Goal: Task Accomplishment & Management: Complete application form

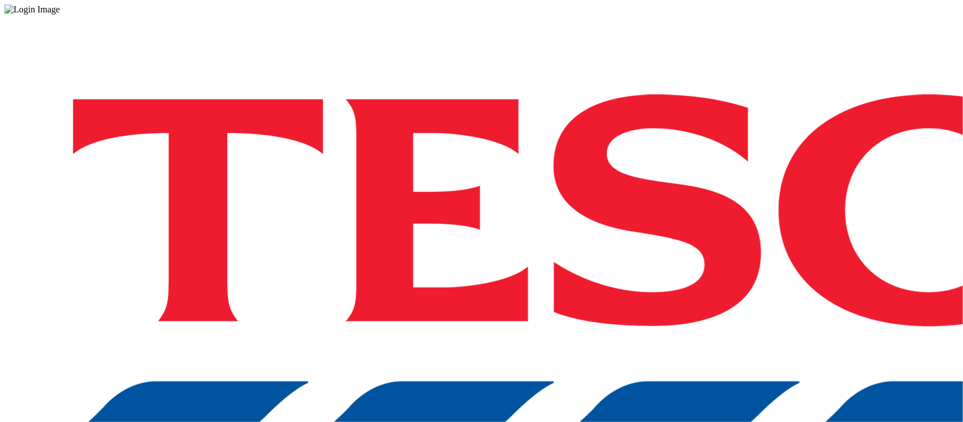
drag, startPoint x: 706, startPoint y: 255, endPoint x: 716, endPoint y: 210, distance: 45.7
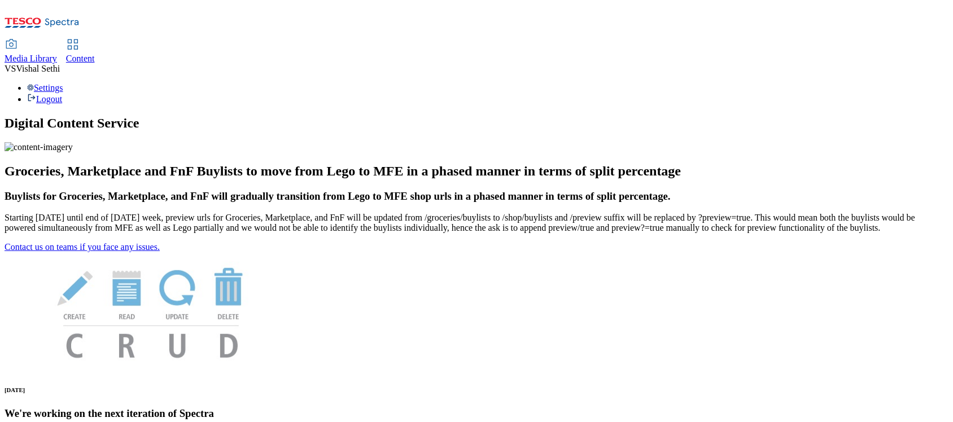
click at [95, 54] on span "Content" at bounding box center [80, 59] width 29 height 10
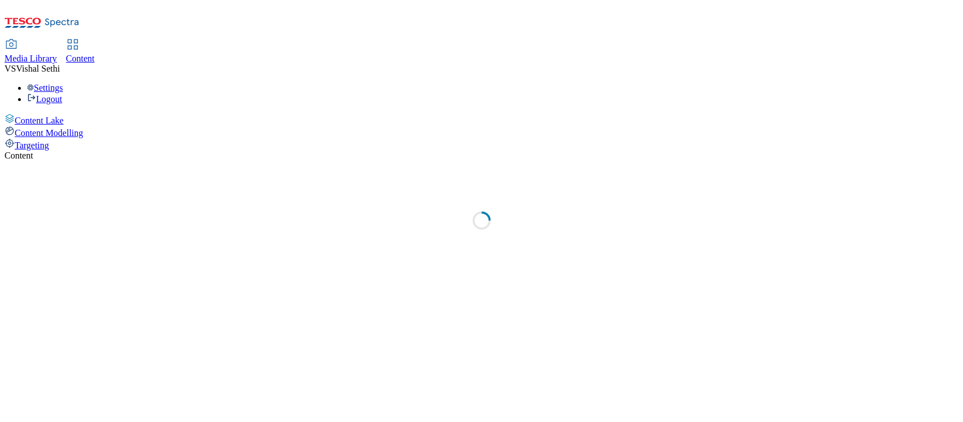
select select "ghs-[GEOGRAPHIC_DATA]"
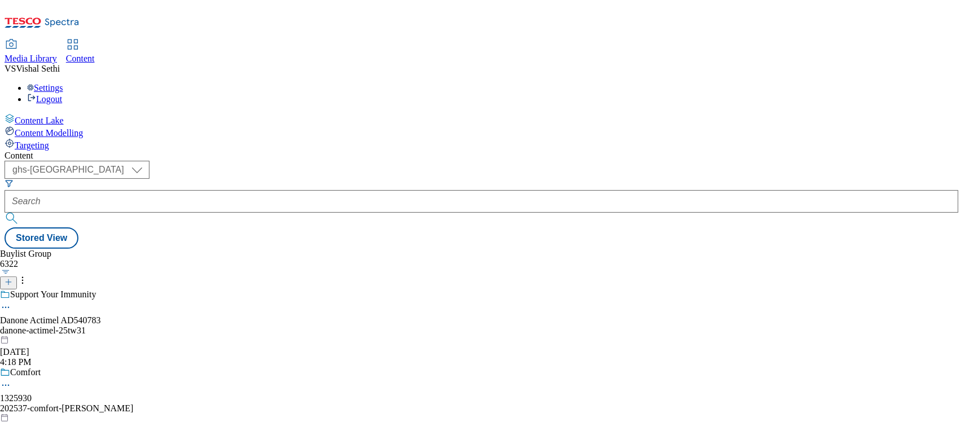
click at [12, 278] on icon at bounding box center [9, 282] width 8 height 8
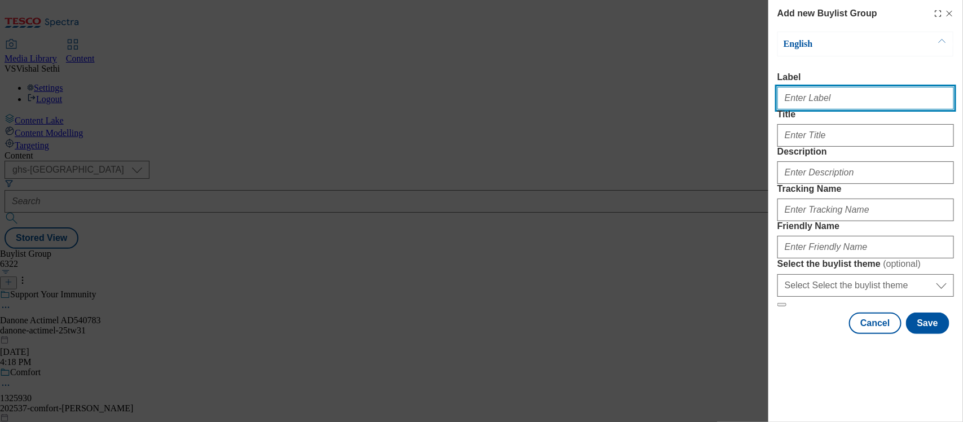
drag, startPoint x: 800, startPoint y: 97, endPoint x: 835, endPoint y: 100, distance: 35.1
click at [800, 97] on input "Label" at bounding box center [866, 98] width 177 height 23
paste input "541730"
type input "Ad541730"
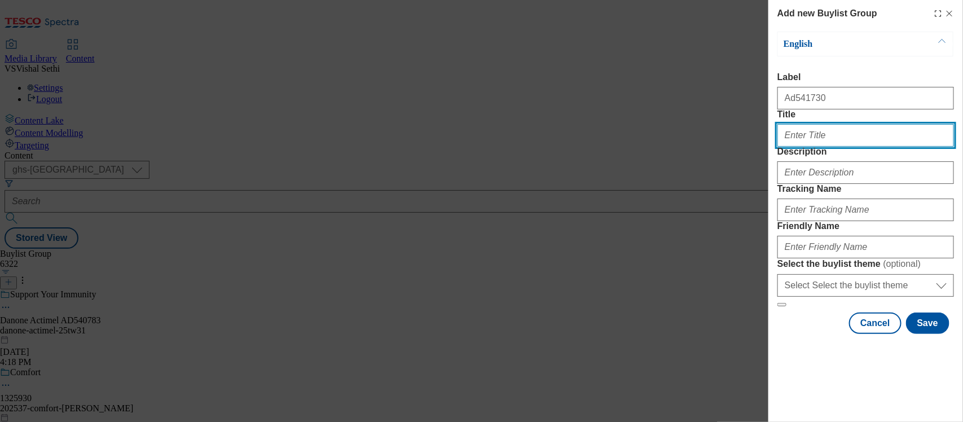
click at [817, 147] on input "Title" at bounding box center [866, 135] width 177 height 23
paste input "Your favourite scents are back"
type input "Your favourite scents are back"
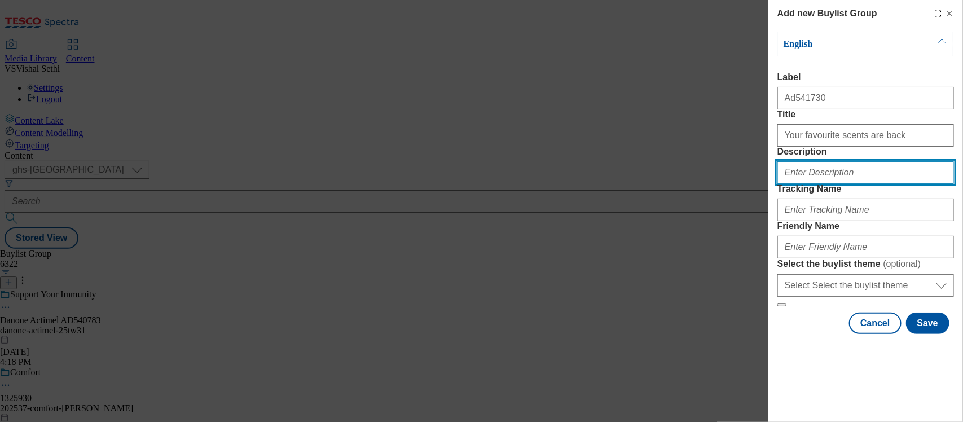
click at [797, 184] on input "Description" at bounding box center [866, 172] width 177 height 23
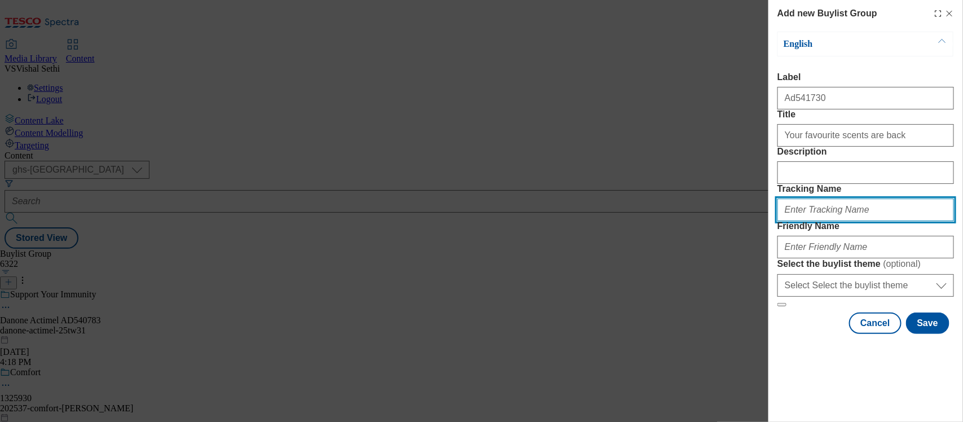
click at [826, 221] on input "Tracking Name" at bounding box center [866, 210] width 177 height 23
click at [864, 221] on input "p-and-g-febreze" at bounding box center [866, 210] width 177 height 23
type input "p-and-g-febreze-plug-refill-25tw34"
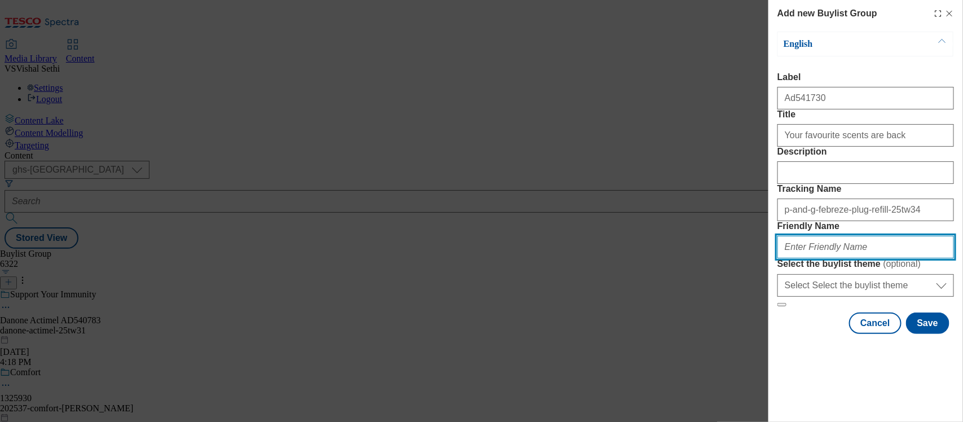
click at [830, 258] on input "Friendly Name" at bounding box center [866, 247] width 177 height 23
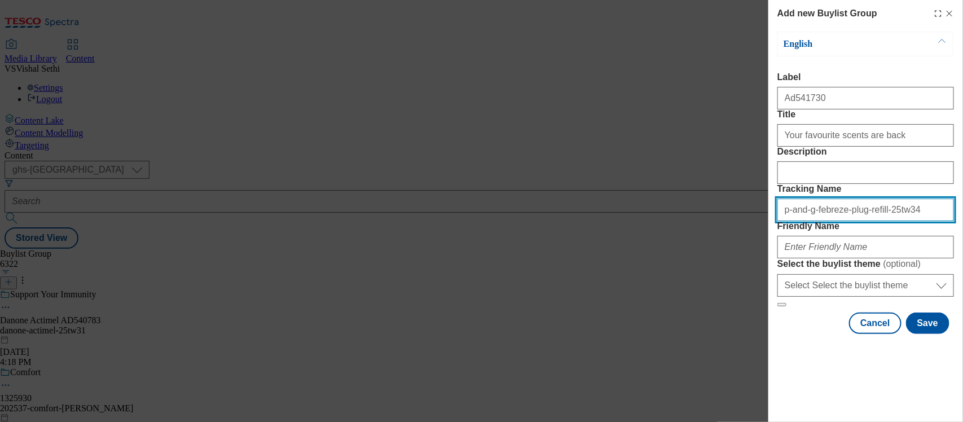
drag, startPoint x: 899, startPoint y: 271, endPoint x: 348, endPoint y: 191, distance: 556.7
click at [348, 191] on div "Add new Buylist Group English Label Ad541730 Title Your favourite scents are ba…" at bounding box center [481, 211] width 963 height 422
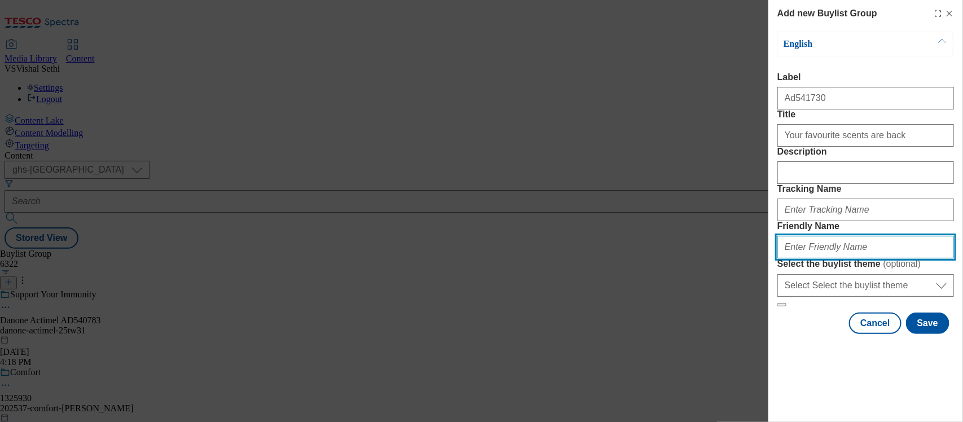
click at [805, 258] on input "Friendly Name" at bounding box center [866, 247] width 177 height 23
paste input "p-and-g-febreze-plug-refill-25tw34"
type input "p-and-g-febreze-plug-refill-25tw34"
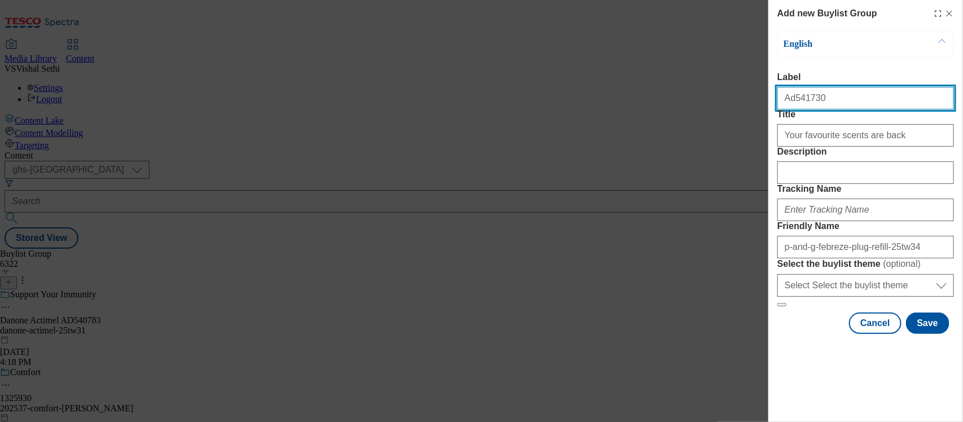
drag, startPoint x: 821, startPoint y: 100, endPoint x: 793, endPoint y: 104, distance: 28.5
click at [793, 104] on input "Ad541730" at bounding box center [866, 98] width 177 height 23
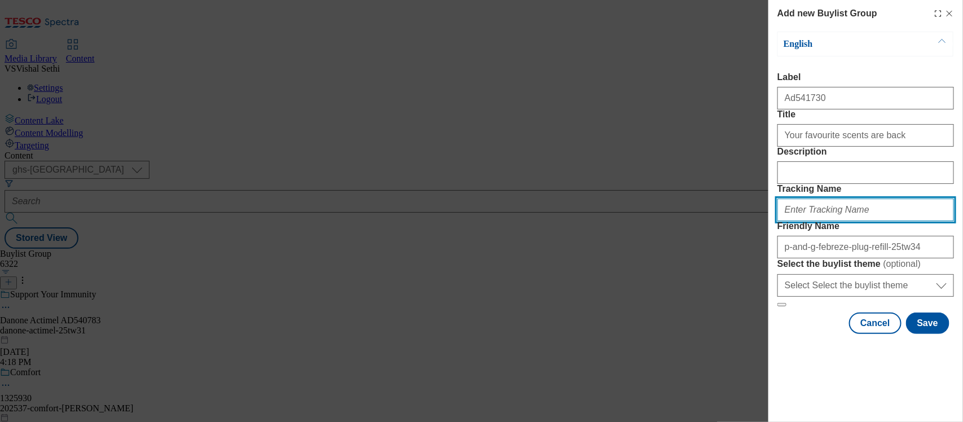
click at [816, 221] on input "Tracking Name" at bounding box center [866, 210] width 177 height 23
paste input "541730"
type input "DH_AD541730"
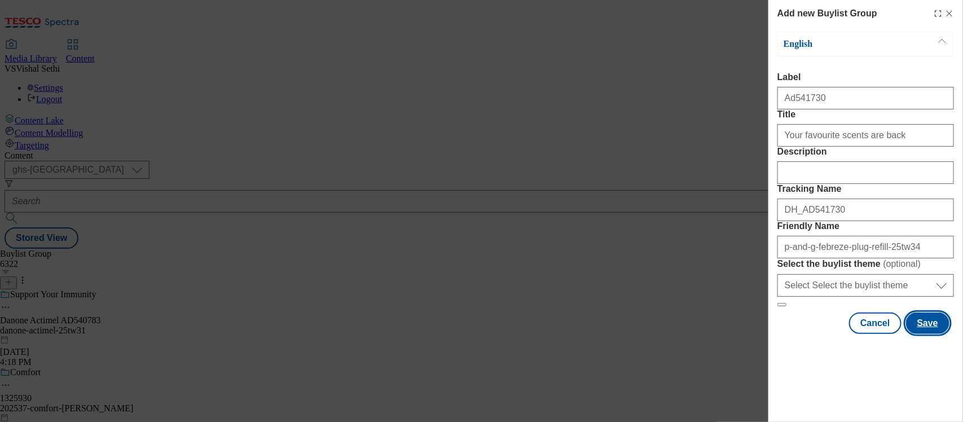
click at [920, 334] on button "Save" at bounding box center [927, 323] width 43 height 21
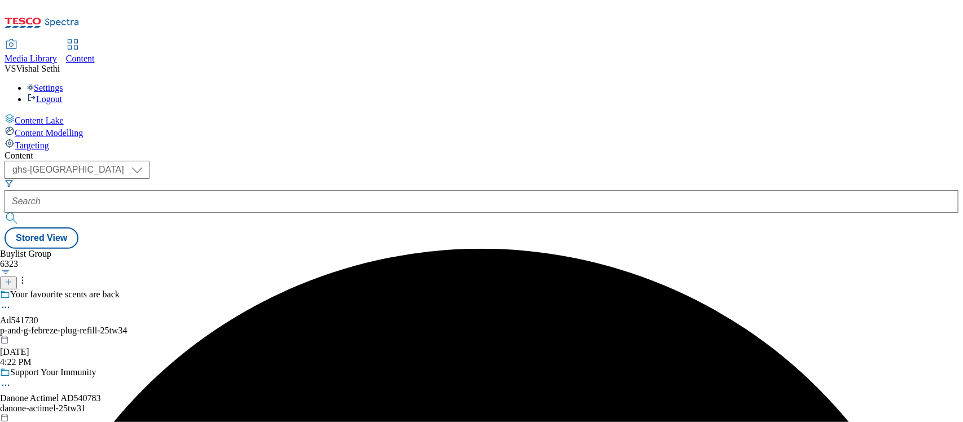
click at [225, 326] on div "p-and-g-febreze-plug-refill-25tw34" at bounding box center [112, 331] width 225 height 10
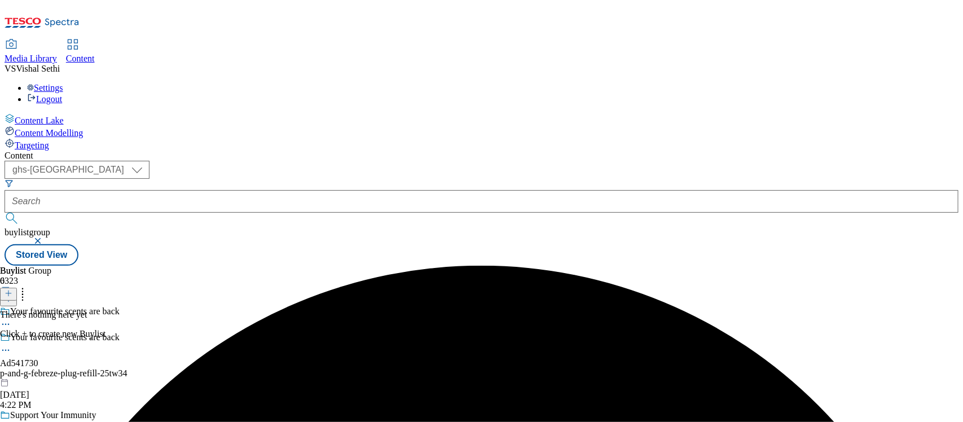
click at [12, 290] on icon at bounding box center [9, 294] width 8 height 8
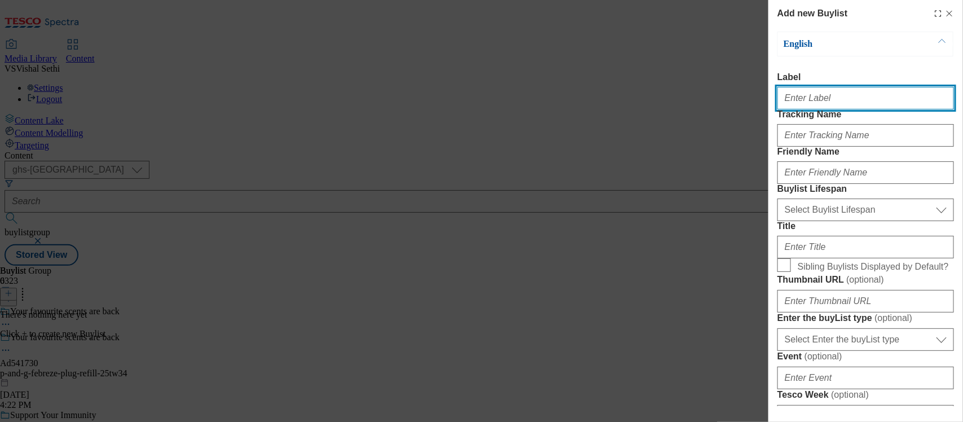
click at [809, 102] on input "Label" at bounding box center [866, 98] width 177 height 23
paste input "541730"
type input "Ad541730"
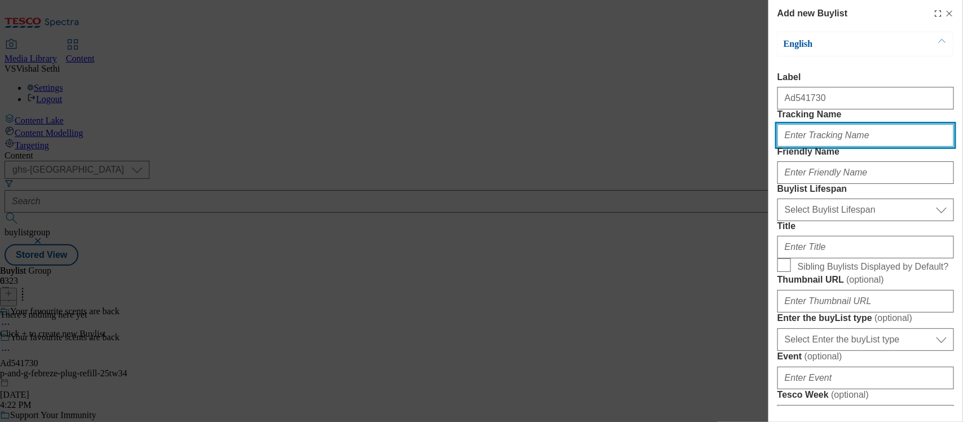
click at [814, 147] on input "Tracking Name" at bounding box center [866, 135] width 177 height 23
paste input "541730"
type input "DH_AD541730"
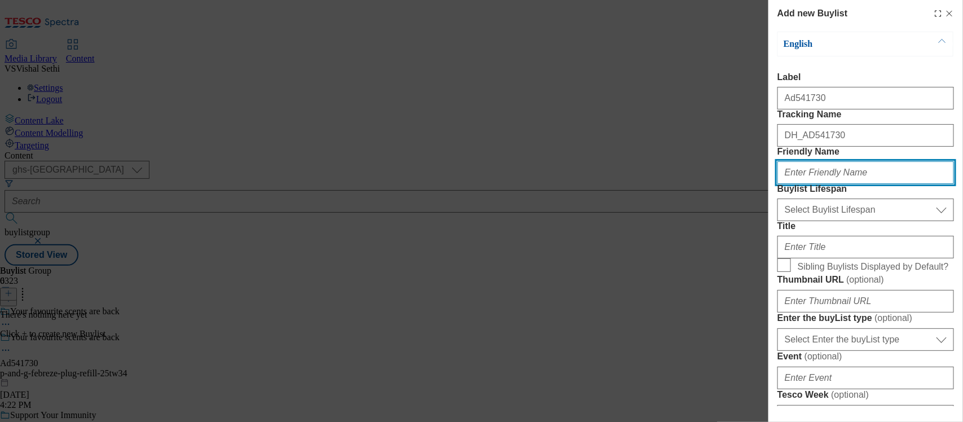
click at [814, 184] on input "Friendly Name" at bounding box center [866, 172] width 177 height 23
type input "p-and-g"
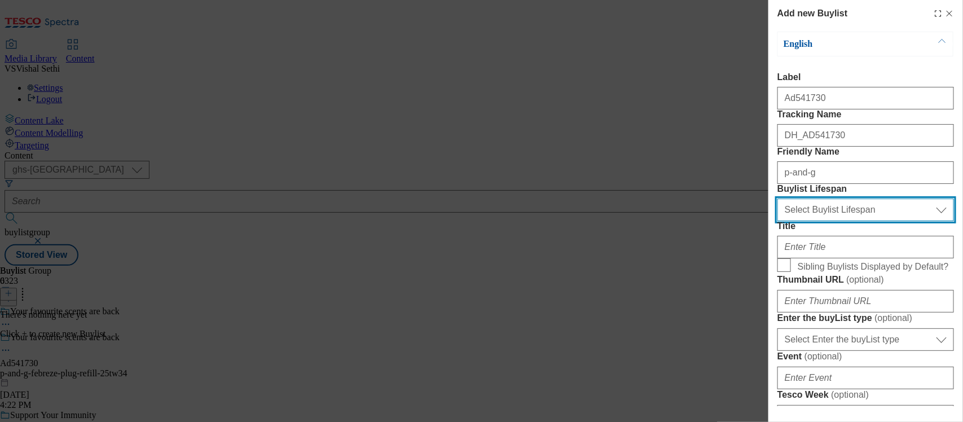
click at [844, 221] on select "Select Buylist Lifespan evergreen seasonal tactical" at bounding box center [866, 210] width 177 height 23
select select "tactical"
click at [778, 221] on select "Select Buylist Lifespan evergreen seasonal tactical" at bounding box center [866, 210] width 177 height 23
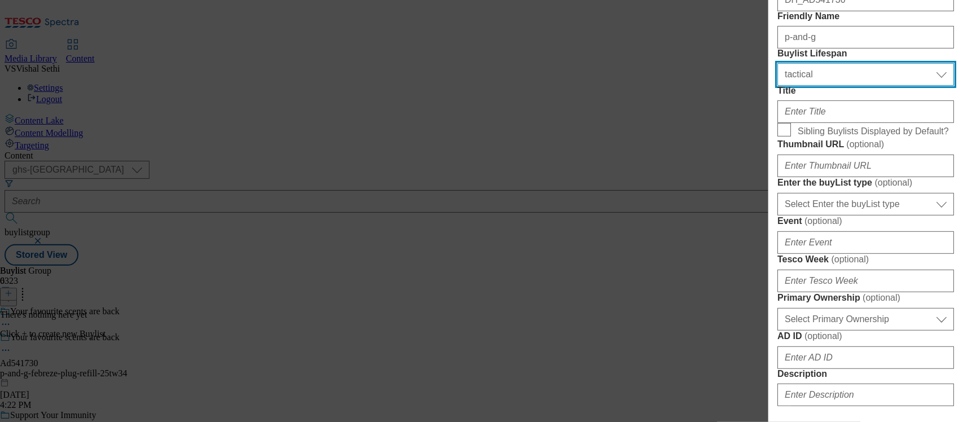
scroll to position [141, 0]
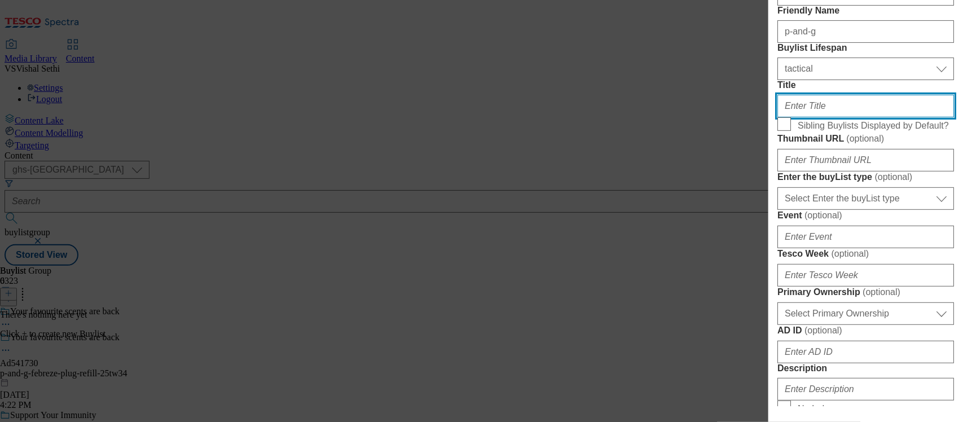
click at [805, 117] on input "Title" at bounding box center [866, 106] width 177 height 23
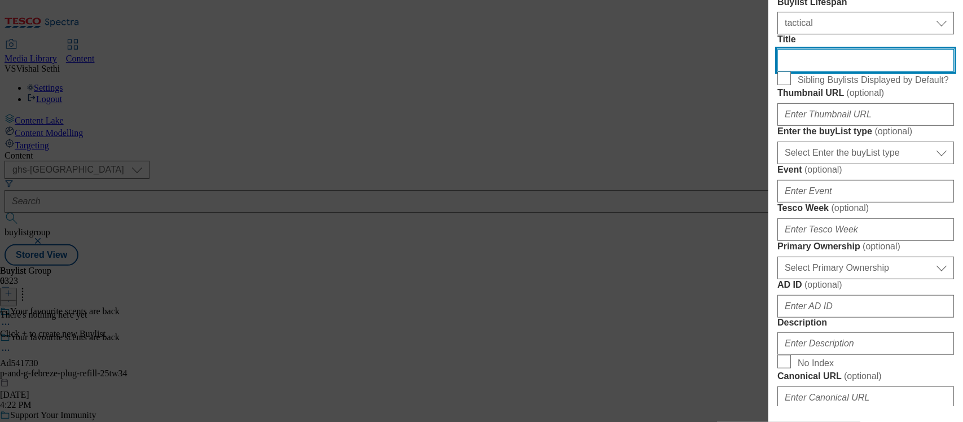
scroll to position [212, 0]
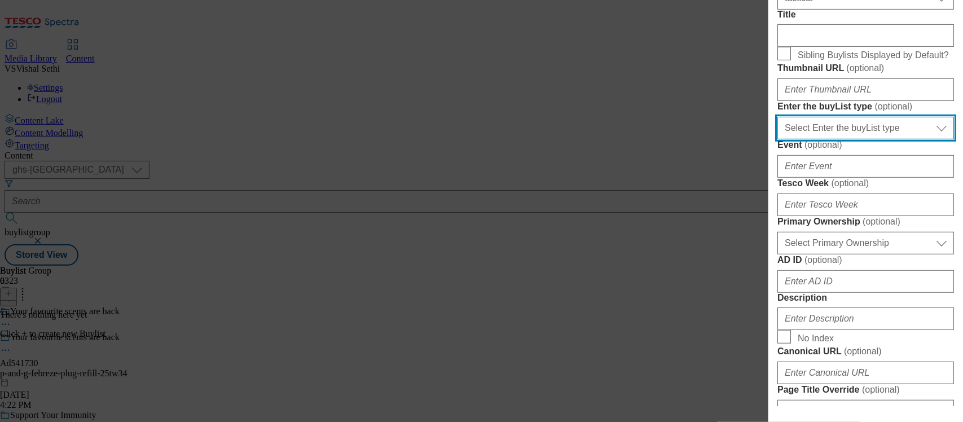
click at [842, 139] on select "Select Enter the buyList type event supplier funded long term >4 weeks supplier…" at bounding box center [866, 128] width 177 height 23
select select "supplier funded short term 1-3 weeks"
click at [778, 139] on select "Select Enter the buyList type event supplier funded long term >4 weeks supplier…" at bounding box center [866, 128] width 177 height 23
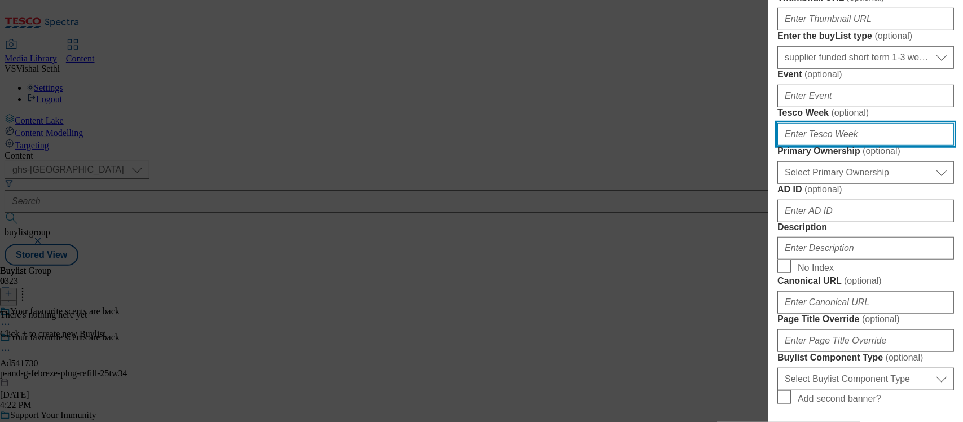
click at [826, 146] on input "Tesco Week ( optional )" at bounding box center [866, 134] width 177 height 23
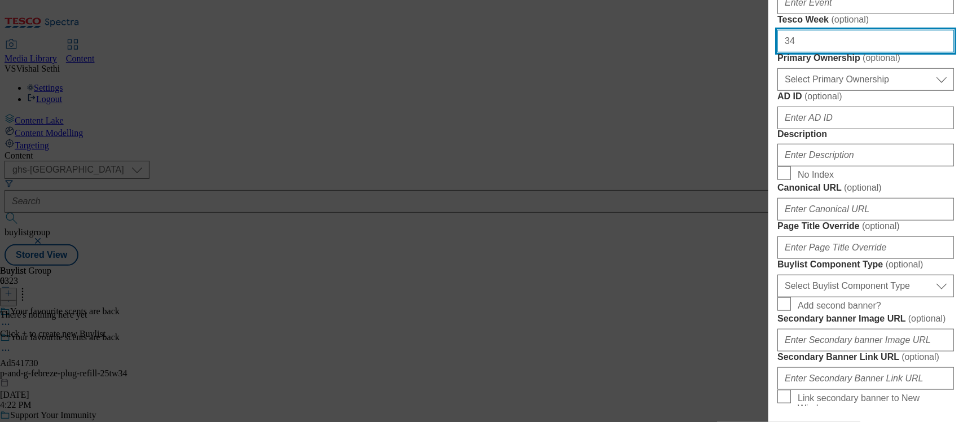
scroll to position [423, 0]
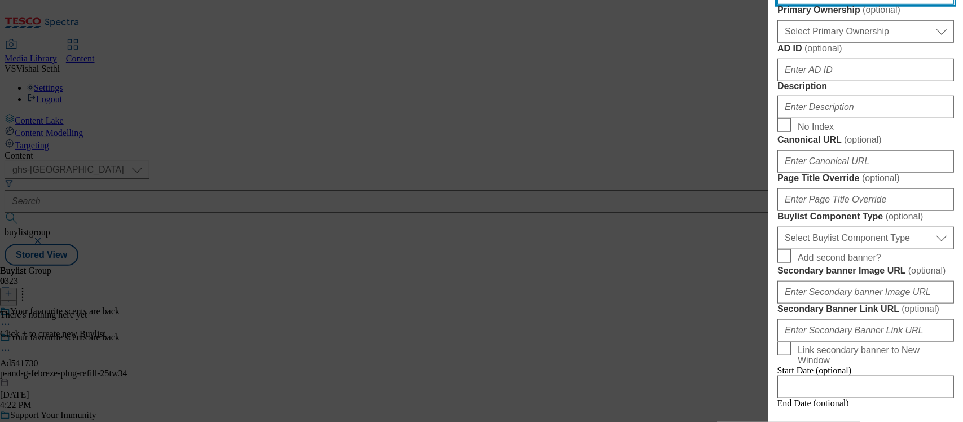
type input "34"
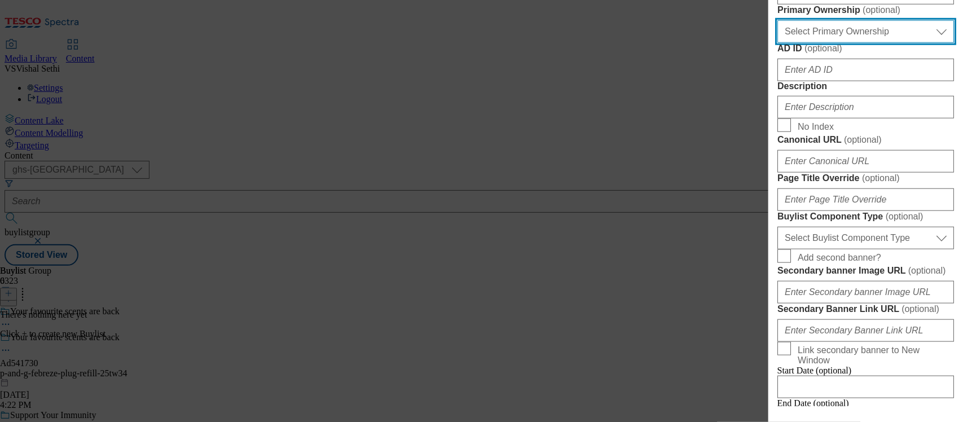
click at [854, 43] on select "Select Primary Ownership tesco dunnhumby" at bounding box center [866, 31] width 177 height 23
select select "dunnhumby"
click at [778, 43] on select "Select Primary Ownership tesco dunnhumby" at bounding box center [866, 31] width 177 height 23
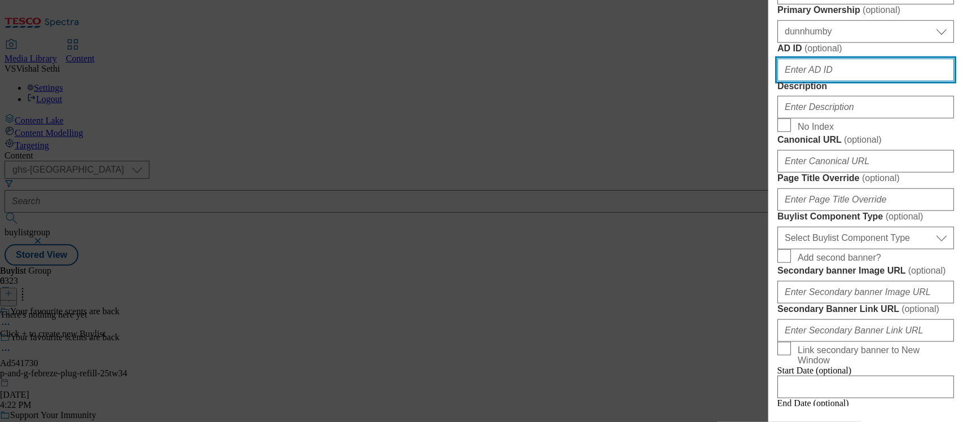
click at [795, 81] on input "AD ID ( optional )" at bounding box center [866, 70] width 177 height 23
paste input "541730"
type input "541730"
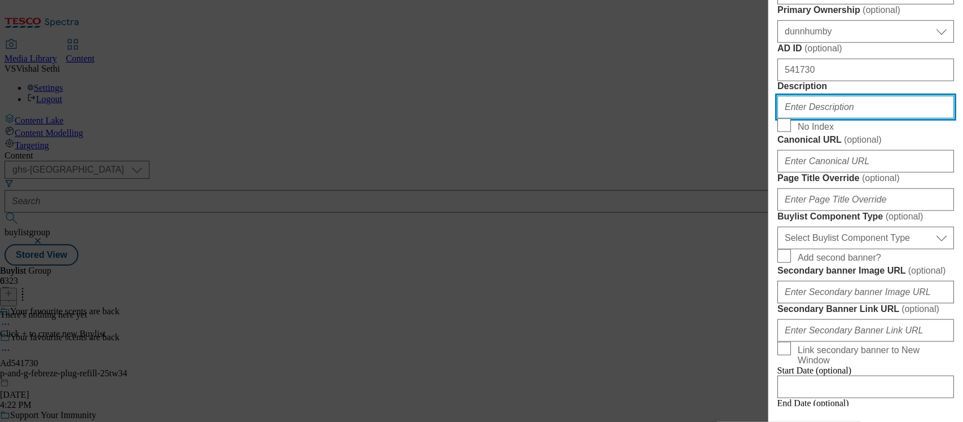
click at [808, 119] on input "Description" at bounding box center [866, 107] width 177 height 23
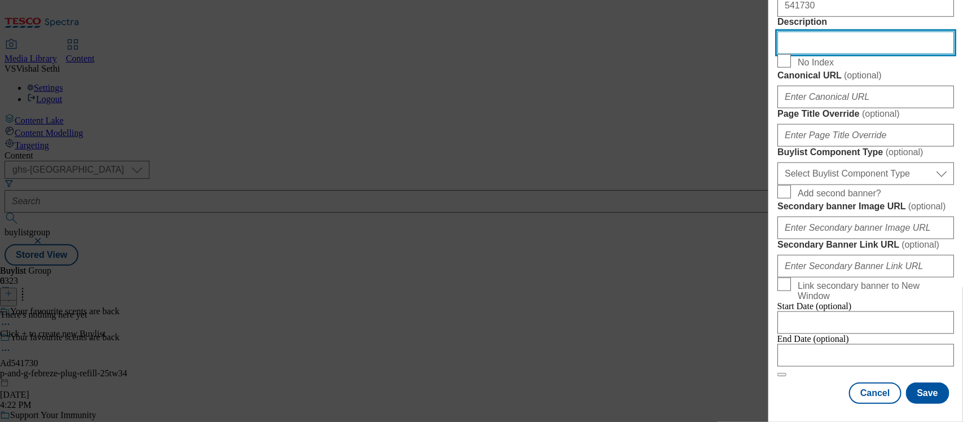
scroll to position [706, 0]
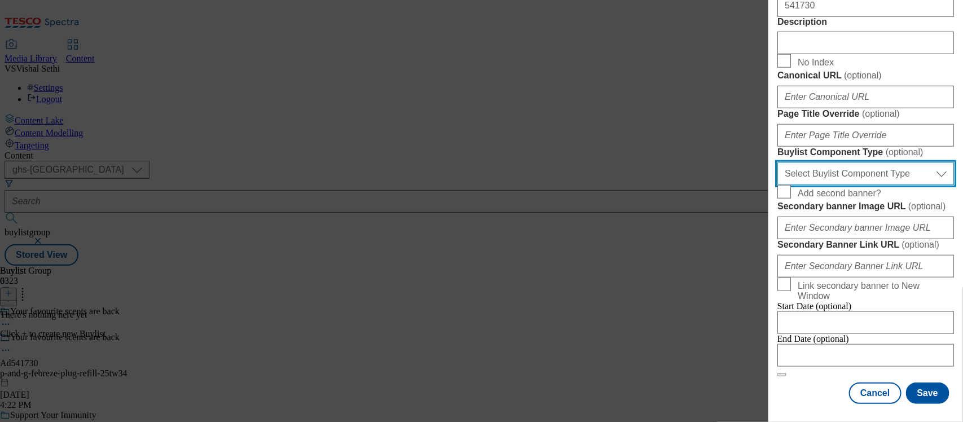
click at [865, 185] on select "Select Buylist Component Type Banner Competition Header Meal" at bounding box center [866, 174] width 177 height 23
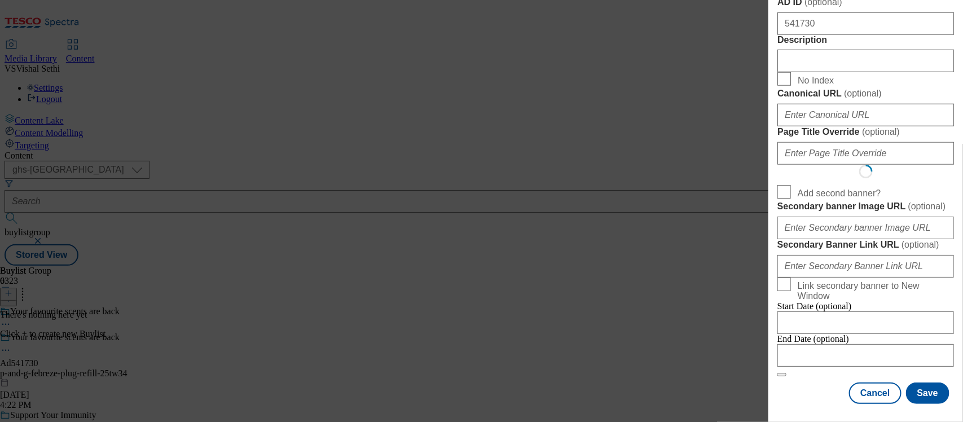
select select "Banner"
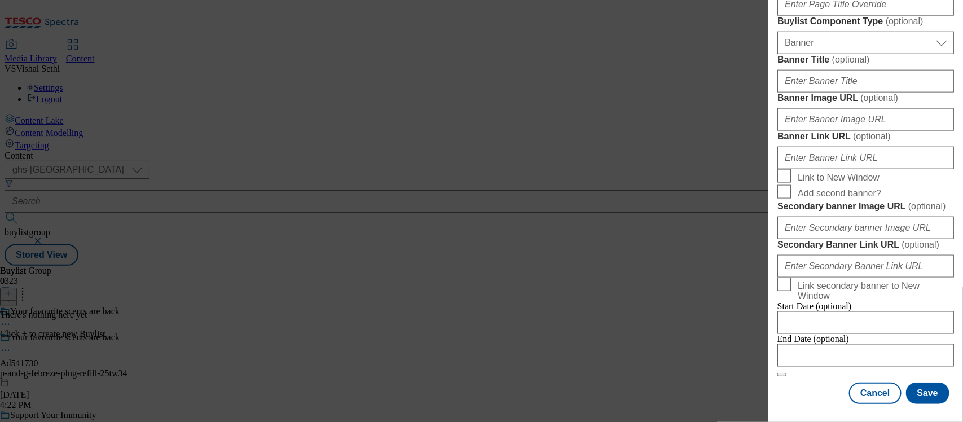
scroll to position [1110, 0]
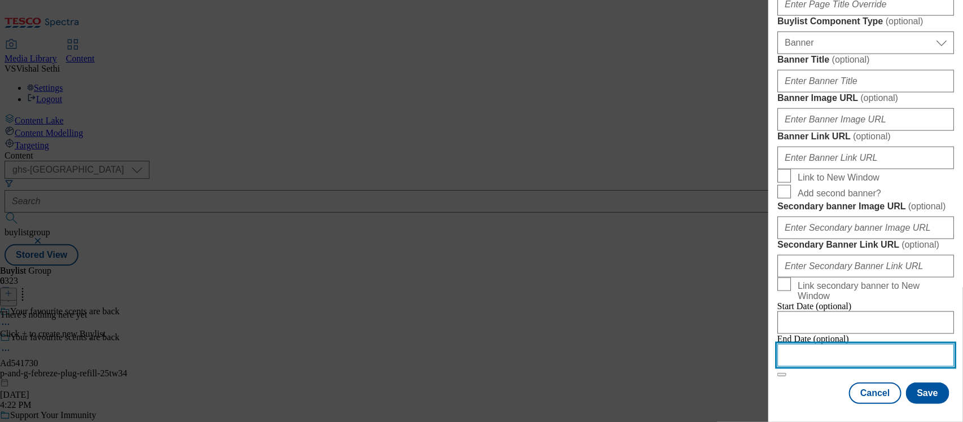
click at [812, 344] on input "Modal" at bounding box center [866, 355] width 177 height 23
select select "2025"
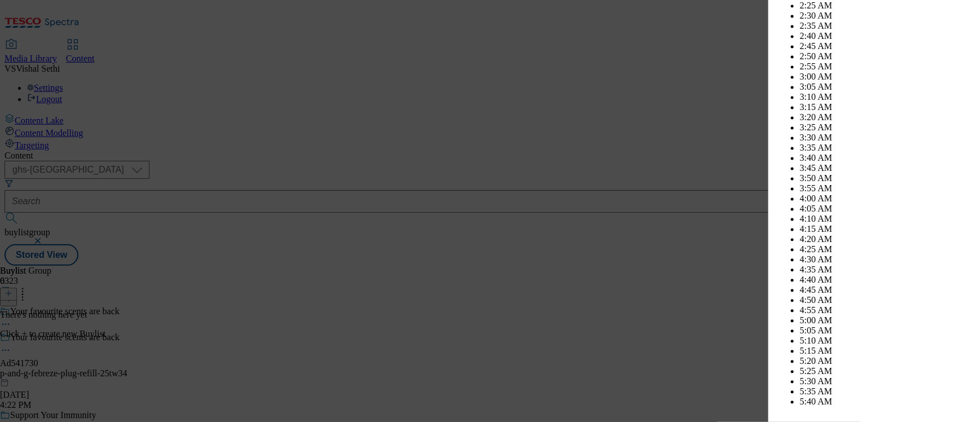
scroll to position [4112, 0]
select select "December"
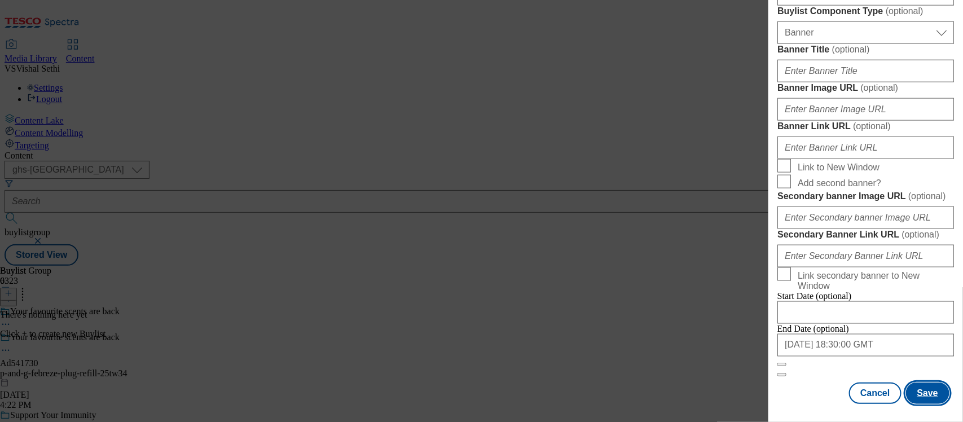
click at [916, 384] on button "Save" at bounding box center [927, 393] width 43 height 21
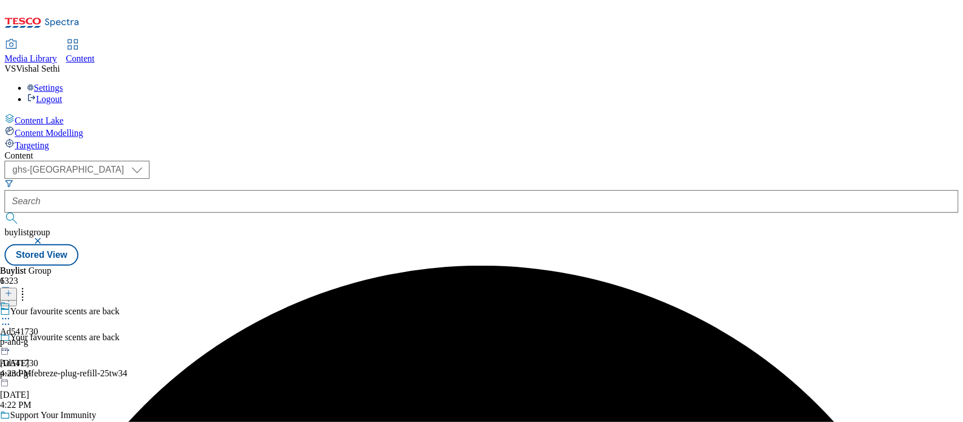
click at [38, 337] on div "p-and-g" at bounding box center [19, 342] width 38 height 10
click at [12, 290] on icon at bounding box center [9, 294] width 8 height 8
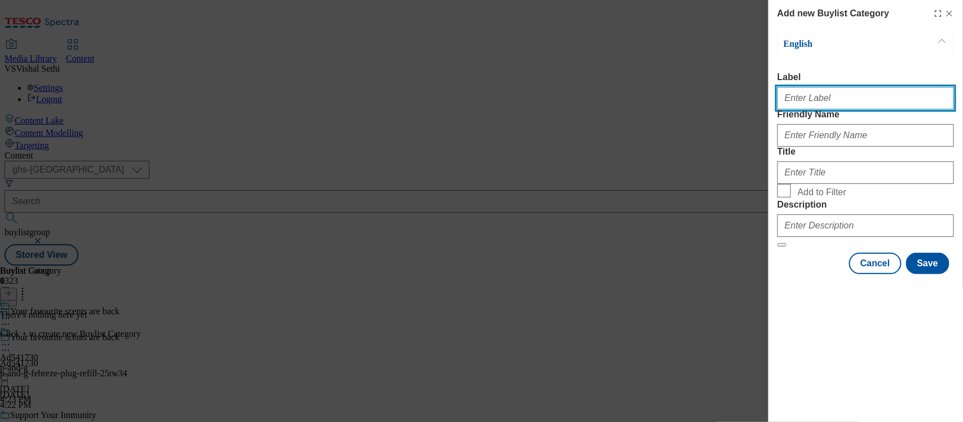
click at [819, 109] on input "Label" at bounding box center [866, 98] width 177 height 23
paste input "541730"
type input "Ad541730"
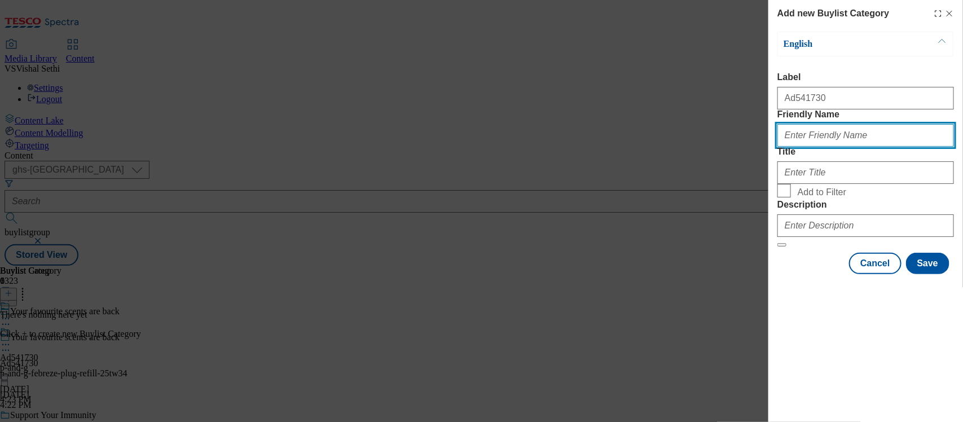
click at [819, 147] on input "Friendly Name" at bounding box center [866, 135] width 177 height 23
type input "p-and-g-febreze-plug-refill"
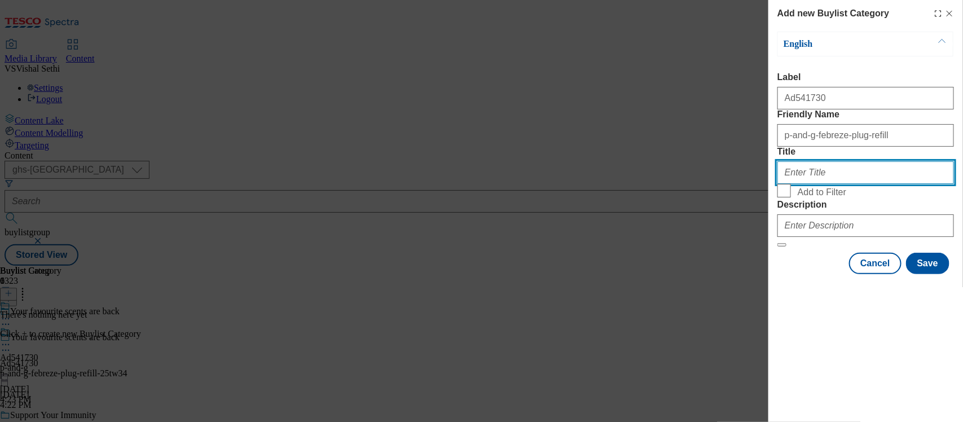
click at [816, 184] on input "Title" at bounding box center [866, 172] width 177 height 23
type input "P&G"
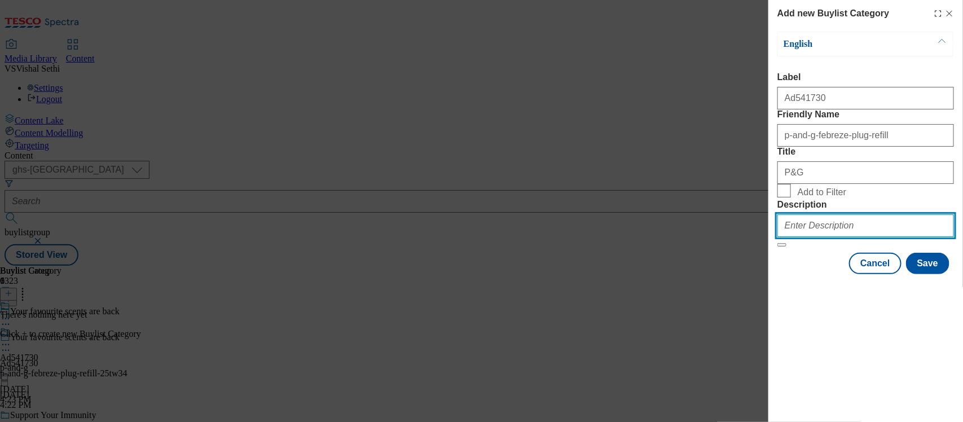
click at [813, 237] on input "Description" at bounding box center [866, 225] width 177 height 23
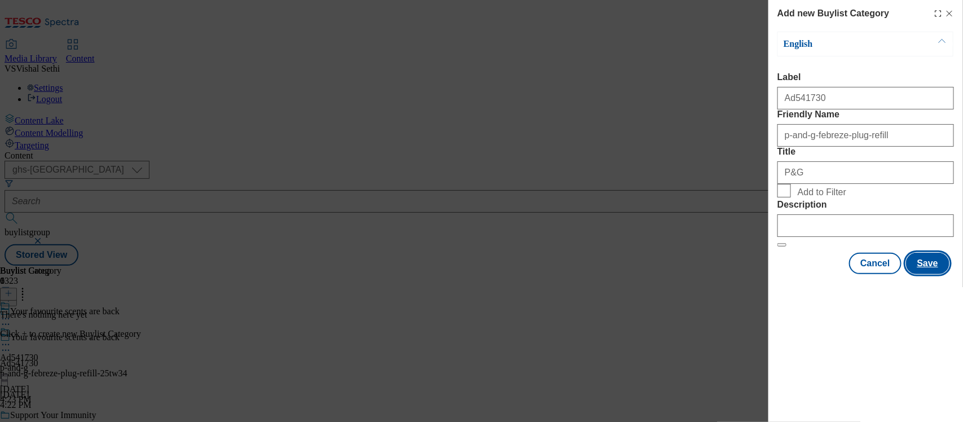
click at [921, 274] on button "Save" at bounding box center [927, 263] width 43 height 21
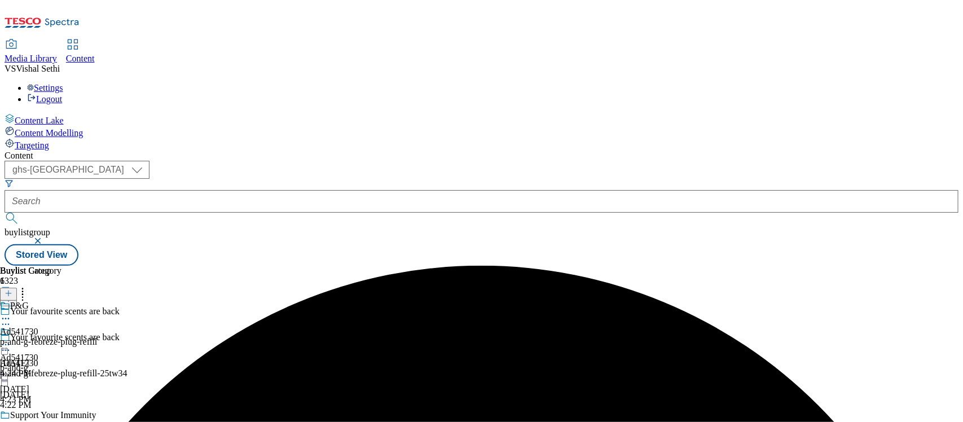
click at [97, 337] on div "p-and-g-febreze-plug-refill" at bounding box center [48, 342] width 97 height 10
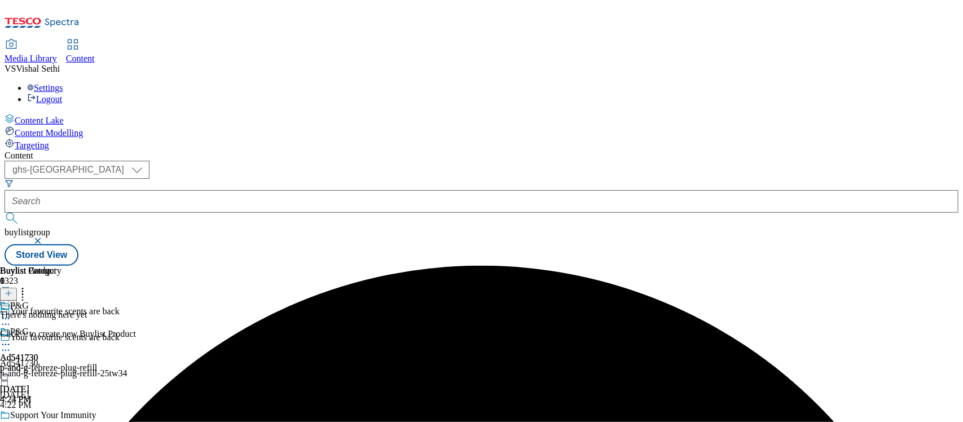
click at [17, 288] on button at bounding box center [8, 294] width 17 height 13
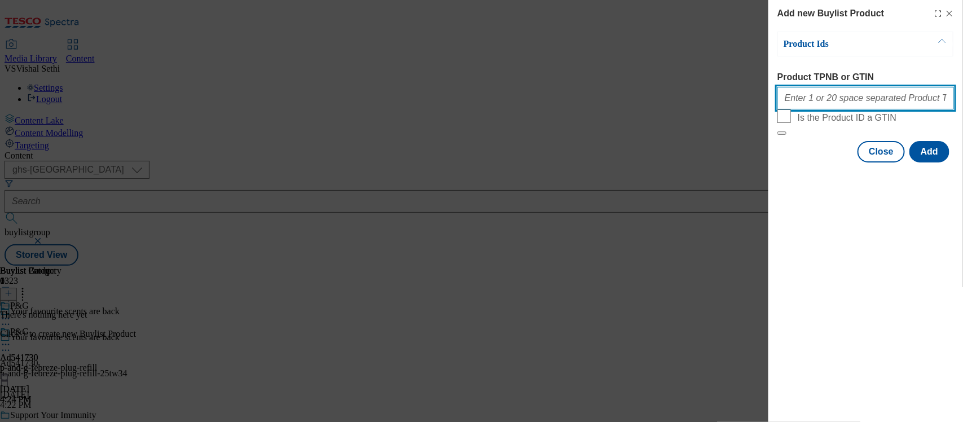
click at [834, 102] on input "Product TPNB or GTIN" at bounding box center [866, 98] width 177 height 23
paste input "97019862, 97019862"
type input "97019862, 97019862"
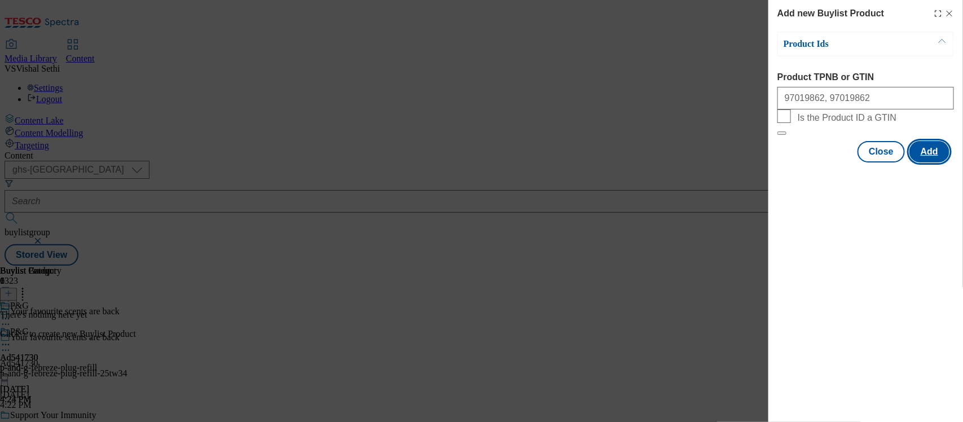
click at [927, 163] on button "Add" at bounding box center [930, 151] width 40 height 21
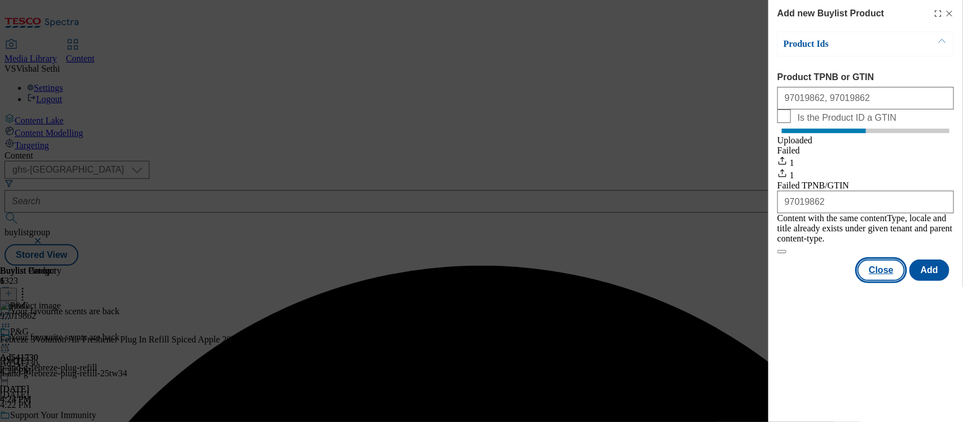
click at [893, 274] on button "Close" at bounding box center [881, 270] width 47 height 21
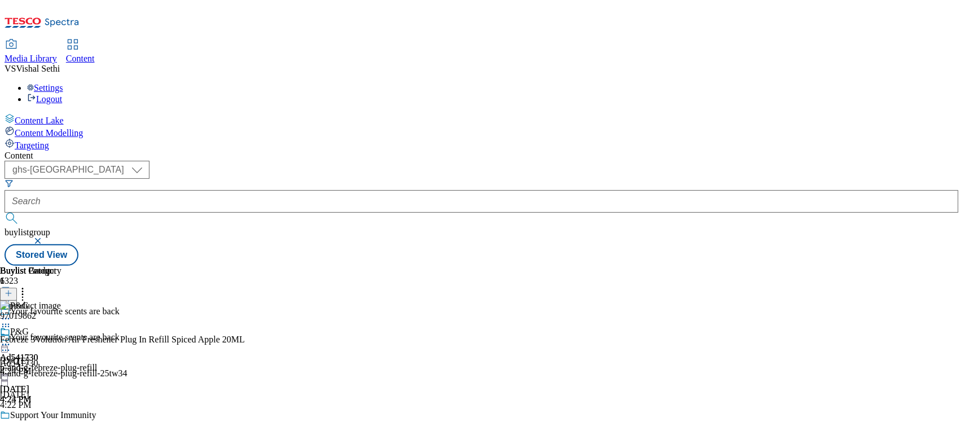
click at [11, 345] on icon at bounding box center [5, 350] width 11 height 11
click at [48, 370] on span "Edit" at bounding box center [41, 374] width 13 height 8
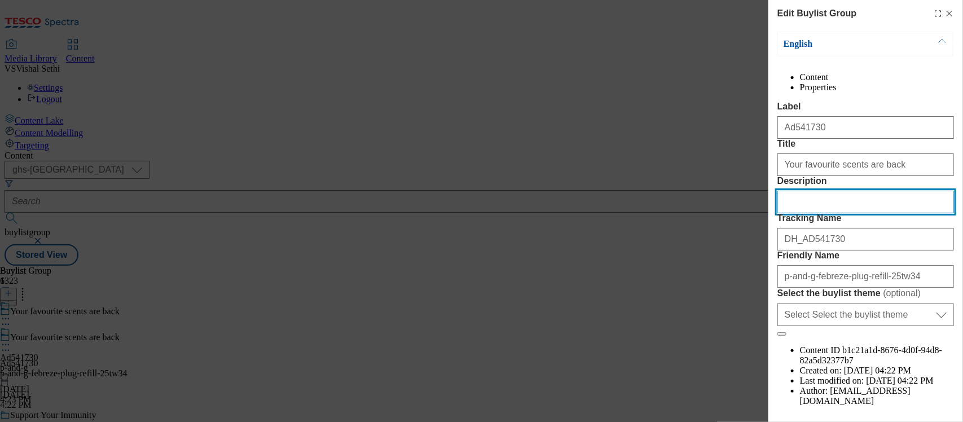
click at [810, 213] on input "Description" at bounding box center [866, 202] width 177 height 23
paste input "Febreze 3Volution Air Freshner Plug In Refill Spiced Apple 20ML"
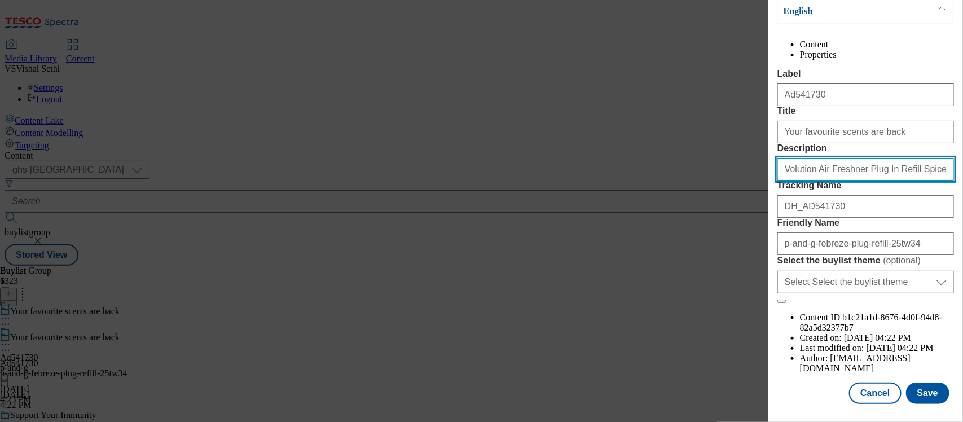
scroll to position [94, 0]
type input "Febreze 3Volution Air Freshner Plug In Refill Spiced Apple 20ML"
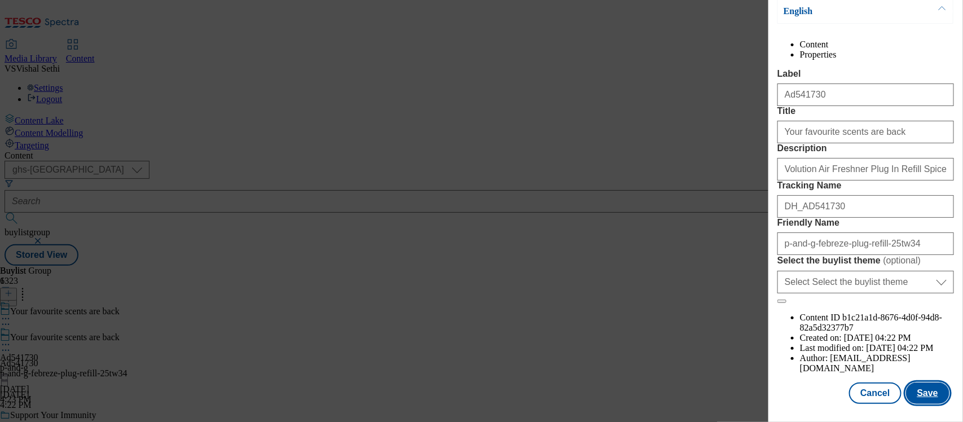
scroll to position [0, 0]
click at [914, 388] on button "Save" at bounding box center [927, 393] width 43 height 21
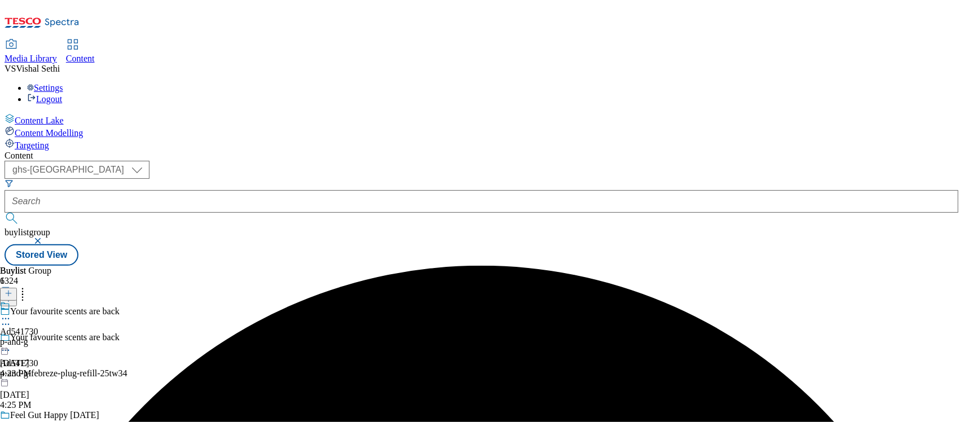
click at [11, 313] on icon at bounding box center [5, 318] width 11 height 11
click at [48, 339] on span "Edit" at bounding box center [41, 343] width 13 height 8
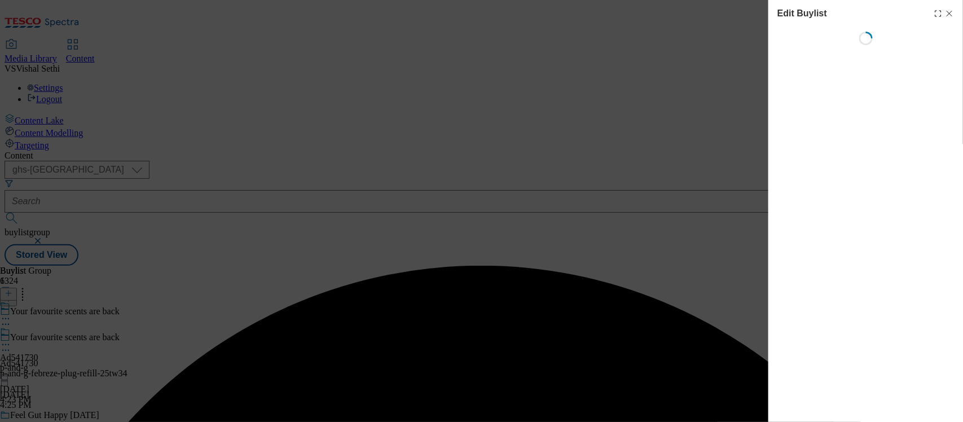
select select "tactical"
select select "supplier funded short term 1-3 weeks"
select select "dunnhumby"
select select "Banner"
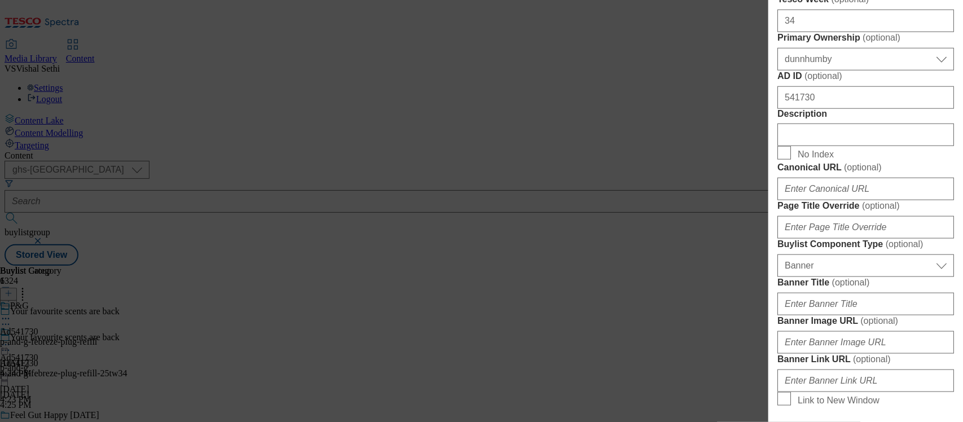
scroll to position [564, 0]
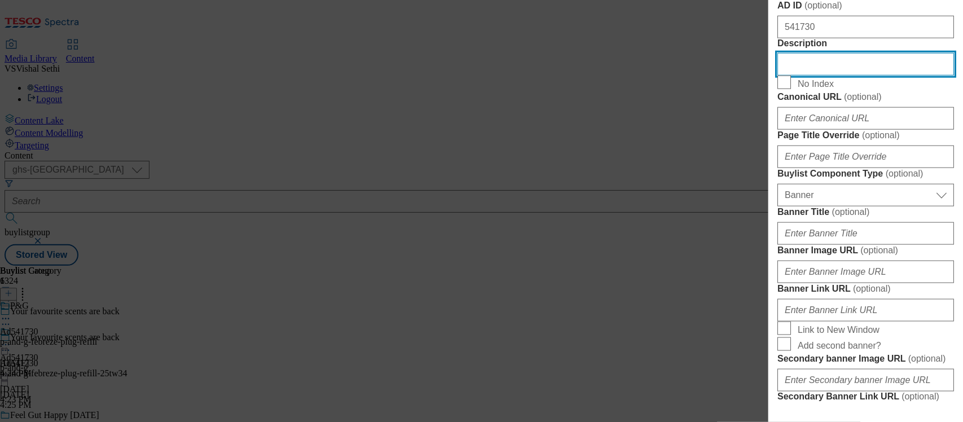
click at [805, 76] on input "Description" at bounding box center [866, 64] width 177 height 23
paste input "Febreze 3Volution Air Freshner Plug In Refill Spiced Apple 20ML"
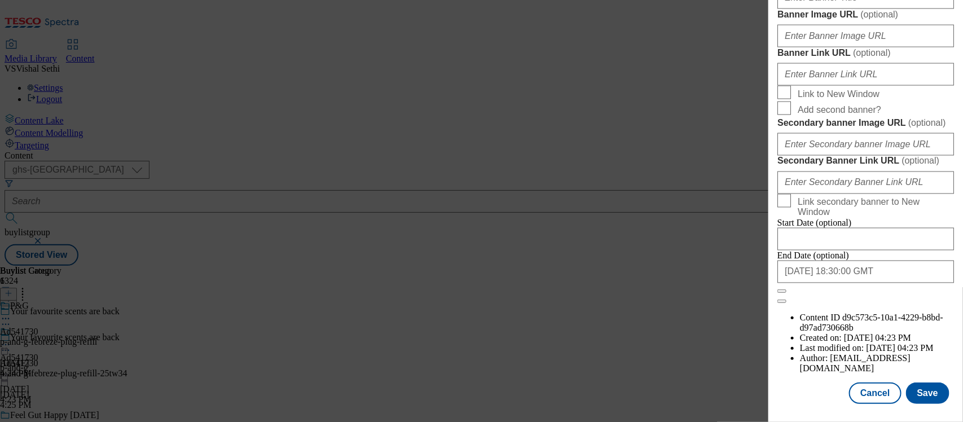
scroll to position [1229, 0]
type input "Febreze 3Volution Air Freshner Plug In Refill Spiced Apple 20ML"
click at [915, 383] on button "Save" at bounding box center [927, 393] width 43 height 21
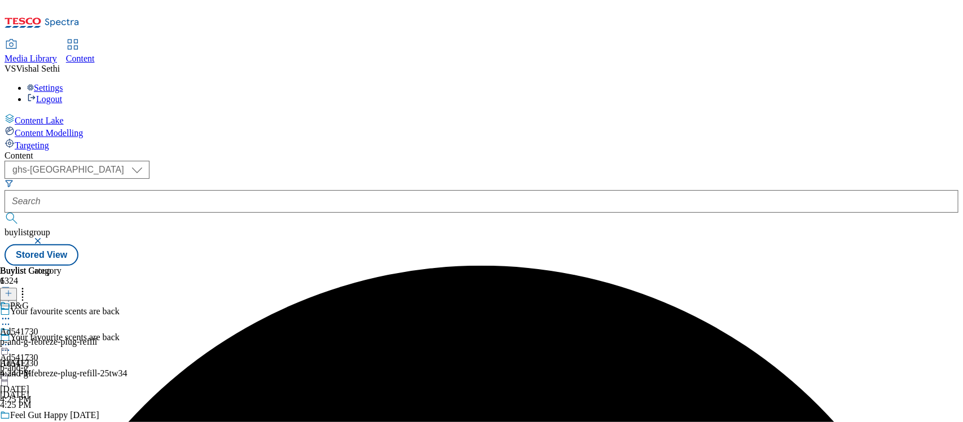
click at [97, 337] on div "p-and-g-febreze-plug-refill" at bounding box center [48, 342] width 97 height 10
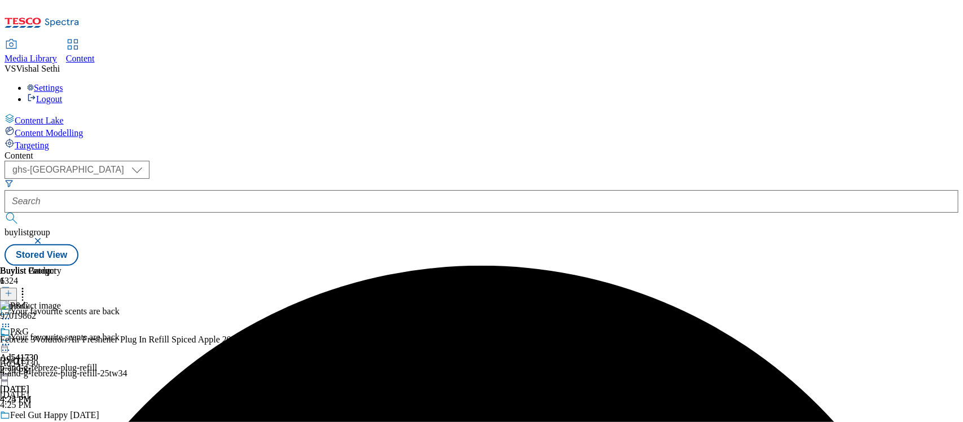
click at [7, 344] on circle at bounding box center [6, 345] width 2 height 2
click at [48, 365] on span "Edit" at bounding box center [41, 369] width 13 height 8
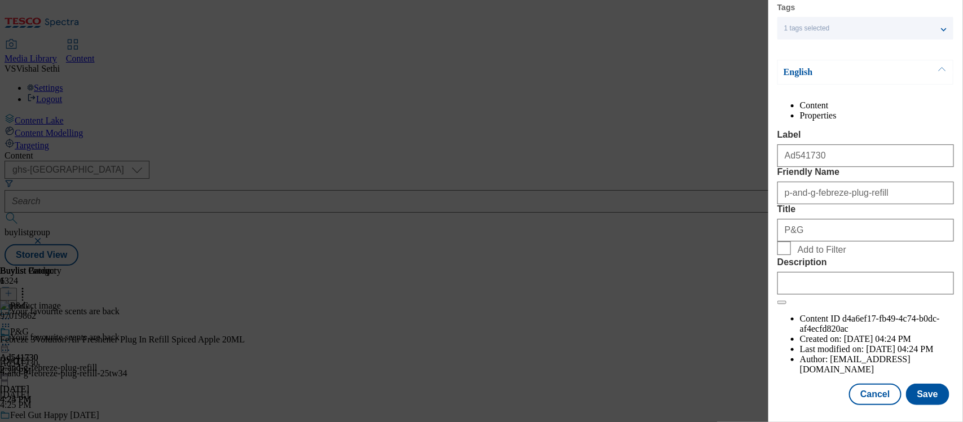
scroll to position [82, 0]
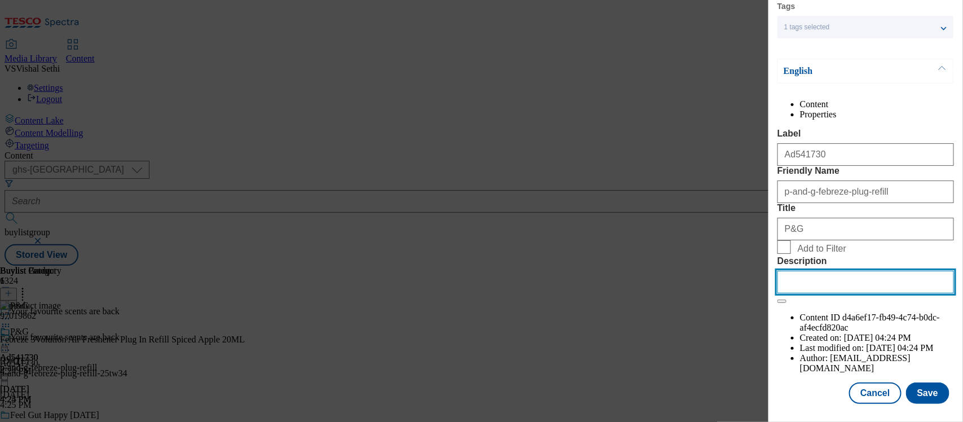
click at [836, 293] on input "Description" at bounding box center [866, 282] width 177 height 23
paste input "Febreze 3Volution Air Freshner Plug In Refill Spiced Apple 20ML"
type input "Febreze 3Volution Air Freshner Plug In Refill Spiced Apple 20ML"
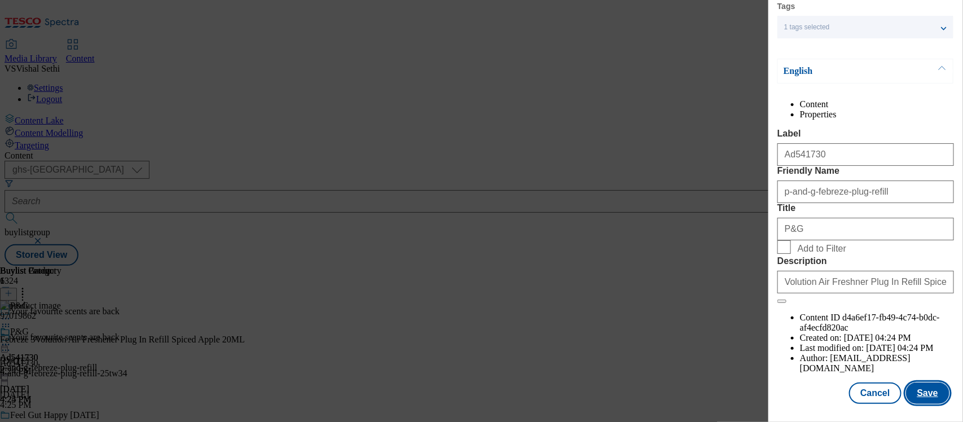
click at [924, 384] on button "Save" at bounding box center [927, 393] width 43 height 21
